Goal: Task Accomplishment & Management: Use online tool/utility

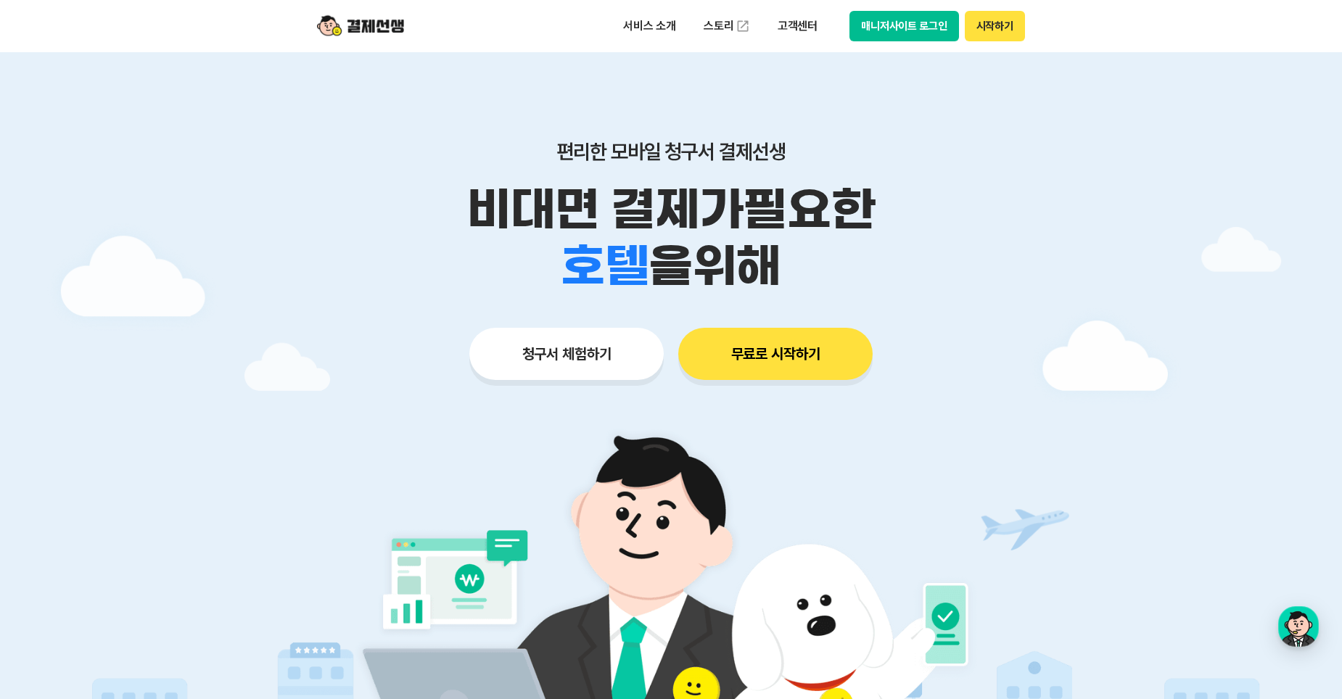
click at [916, 36] on button "매니저사이트 로그인" at bounding box center [905, 26] width 110 height 30
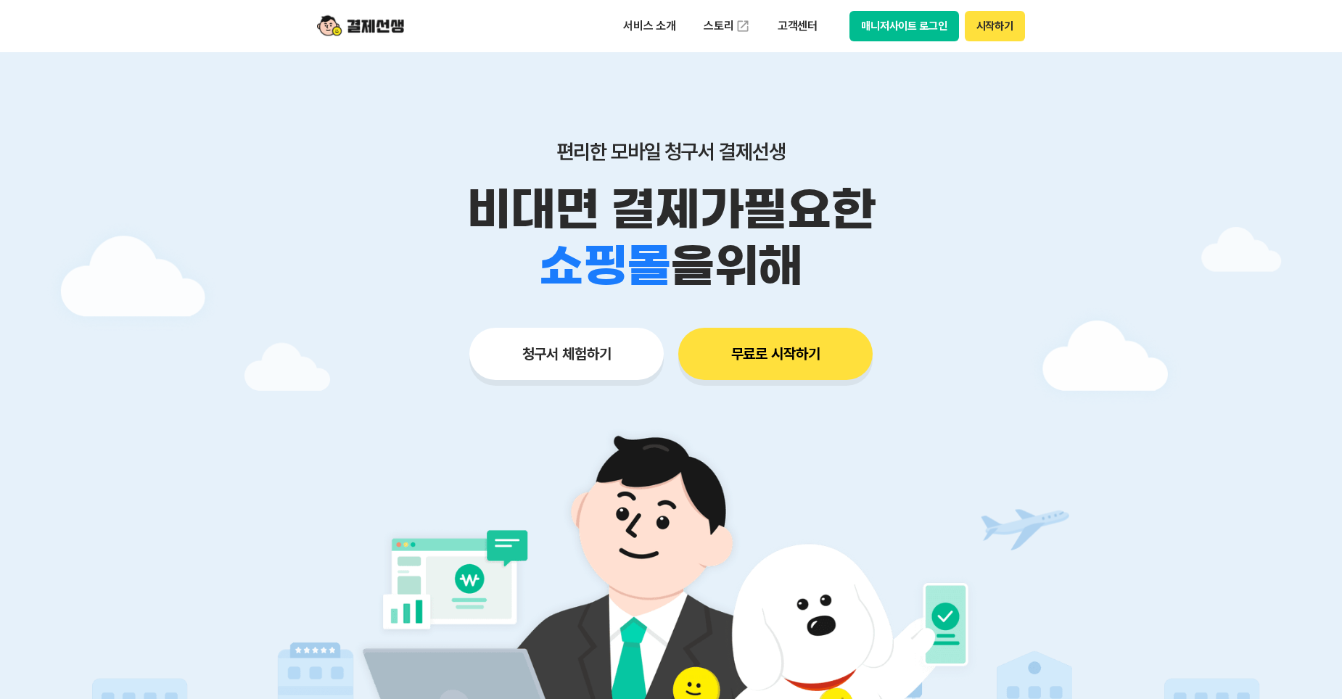
click at [919, 25] on button "매니저사이트 로그인" at bounding box center [905, 26] width 110 height 30
click at [939, 28] on button "매니저사이트 로그인" at bounding box center [905, 26] width 110 height 30
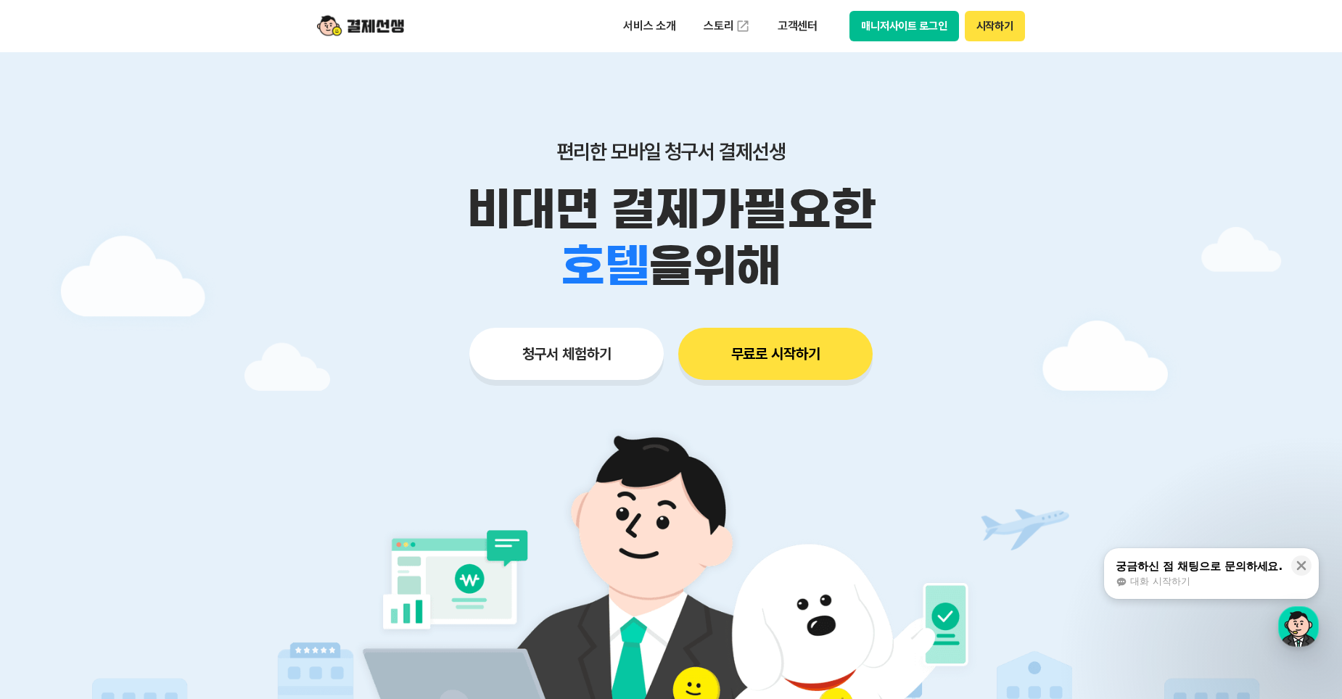
click at [918, 31] on button "매니저사이트 로그인" at bounding box center [905, 26] width 110 height 30
click at [1001, 28] on button "시작하기" at bounding box center [995, 26] width 60 height 30
click at [872, 32] on button "매니저사이트 로그인" at bounding box center [905, 26] width 110 height 30
